Goal: Transaction & Acquisition: Purchase product/service

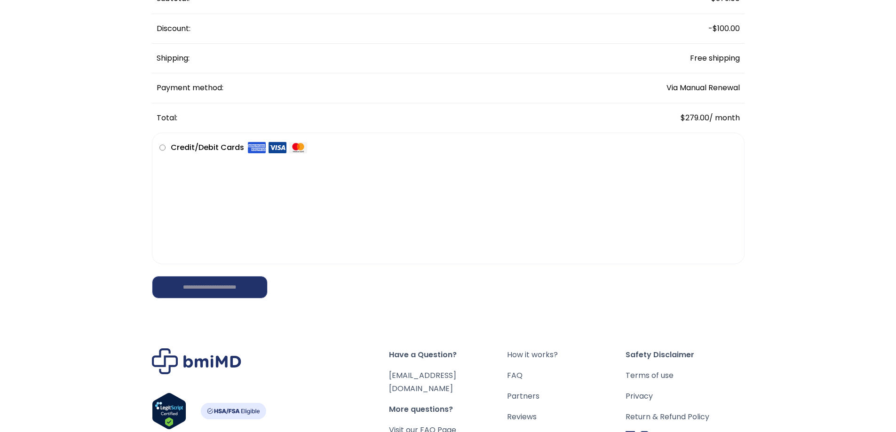
scroll to position [188, 0]
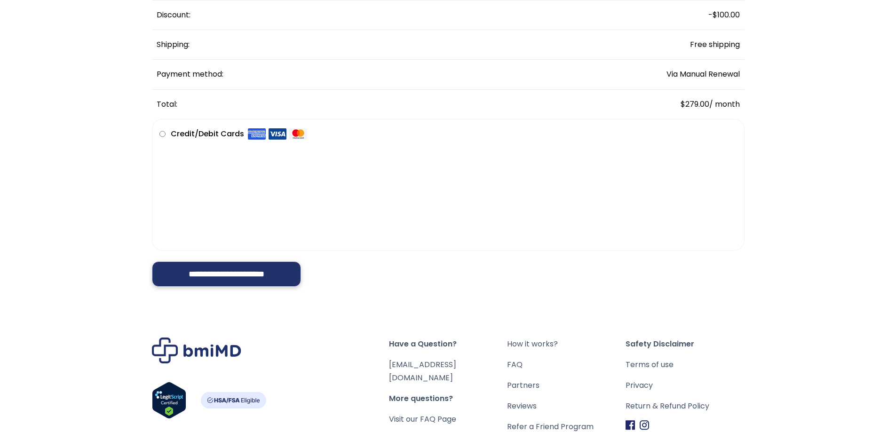
click at [241, 276] on input "**********" at bounding box center [226, 273] width 149 height 25
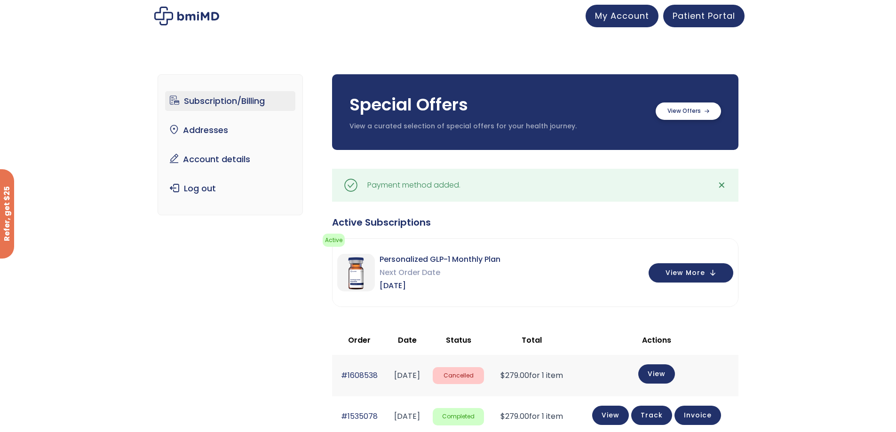
click at [700, 111] on label at bounding box center [687, 110] width 65 height 17
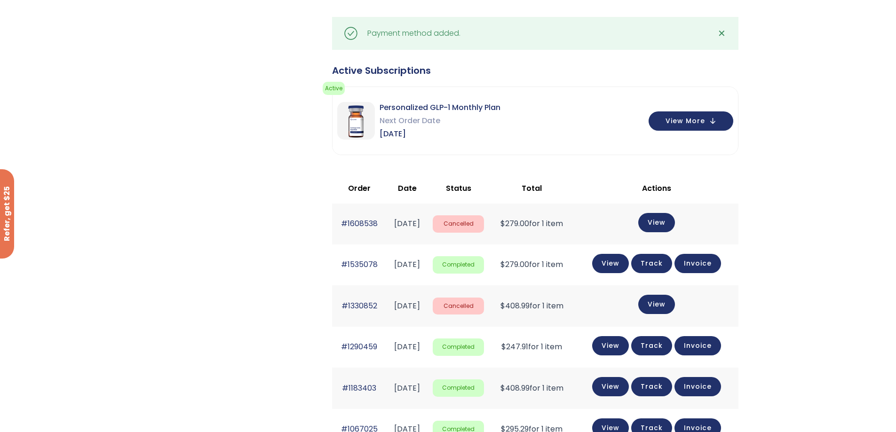
scroll to position [329, 0]
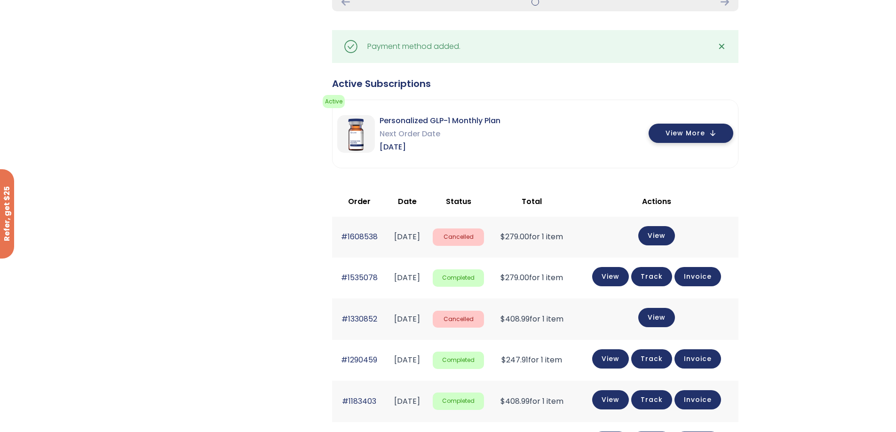
click at [708, 136] on button "View More" at bounding box center [690, 133] width 85 height 19
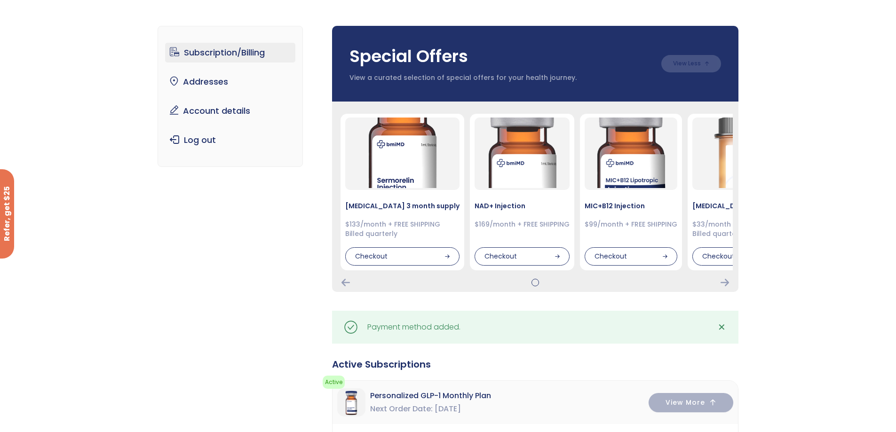
scroll to position [0, 0]
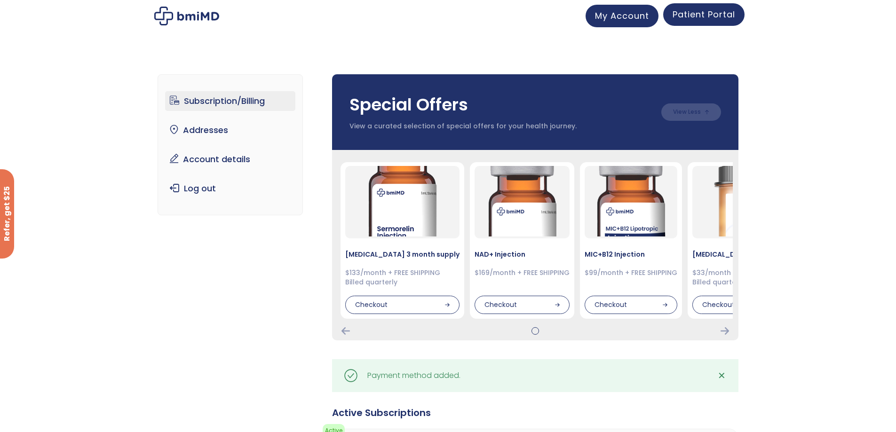
click at [699, 21] on link "Patient Portal" at bounding box center [703, 14] width 81 height 23
